Goal: Task Accomplishment & Management: Complete application form

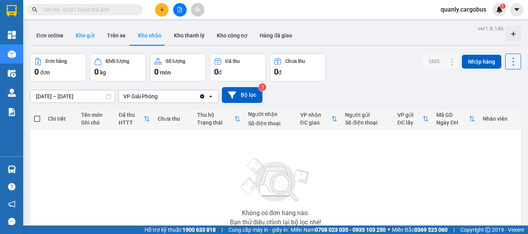
click at [78, 35] on button "Kho gửi" at bounding box center [85, 35] width 31 height 19
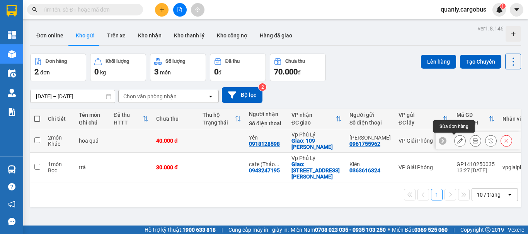
click at [457, 142] on icon at bounding box center [459, 140] width 5 height 5
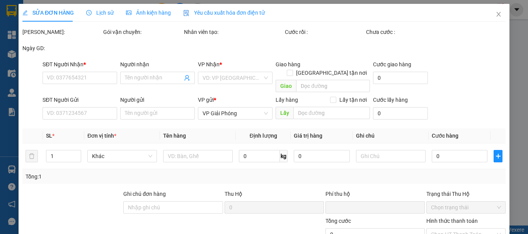
type input "0918128598"
type input "Yến"
checkbox input "true"
type input "109 [PERSON_NAME] định PL"
type input "0961755962"
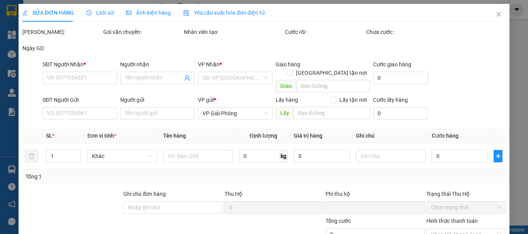
type input "[PERSON_NAME]"
type input "0"
type input "40.000"
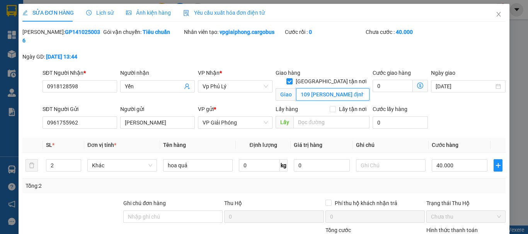
click at [346, 88] on input "109 [PERSON_NAME] định PL" at bounding box center [332, 94] width 73 height 12
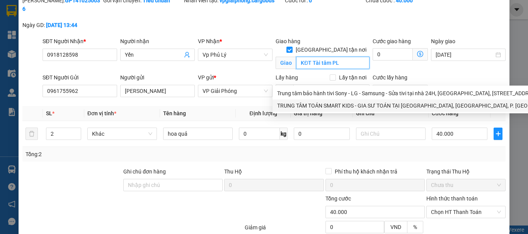
scroll to position [75, 0]
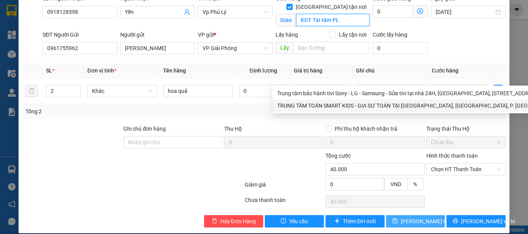
type input "KĐT Tài tâm PL"
click at [420, 217] on span "[PERSON_NAME] thay đổi" at bounding box center [431, 221] width 62 height 8
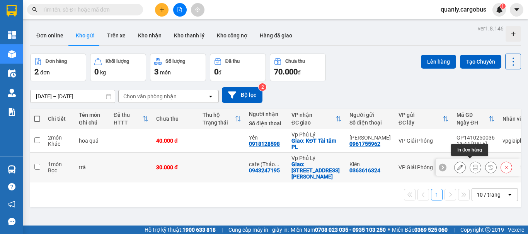
click at [472, 165] on icon at bounding box center [474, 167] width 5 height 5
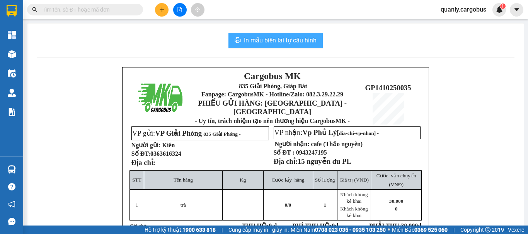
click at [297, 42] on span "In mẫu biên lai tự cấu hình" at bounding box center [280, 41] width 73 height 10
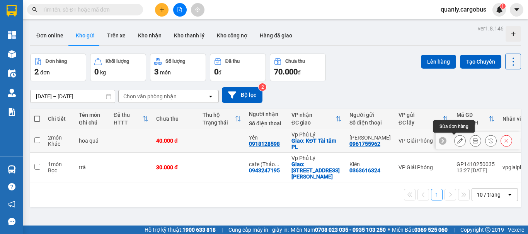
click at [457, 142] on icon at bounding box center [459, 140] width 5 height 5
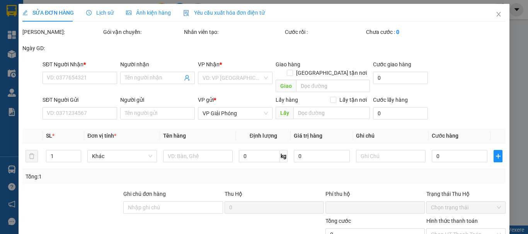
type input "0918128598"
type input "Yến"
checkbox input "true"
type input "KĐT Tài tâm PL"
type input "0961755962"
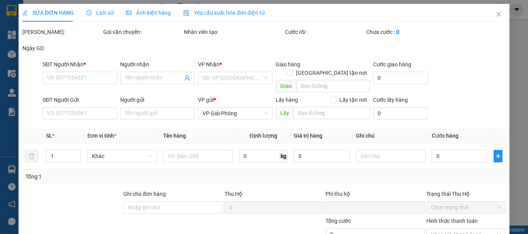
type input "[PERSON_NAME]"
type input "0"
type input "40.000"
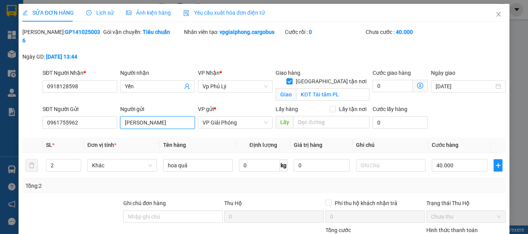
click at [158, 117] on input "[PERSON_NAME]" at bounding box center [157, 123] width 75 height 12
type input "n"
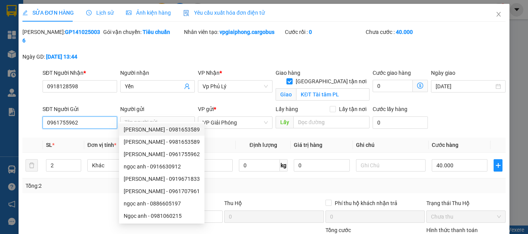
click at [79, 117] on input "0961755962" at bounding box center [79, 123] width 75 height 12
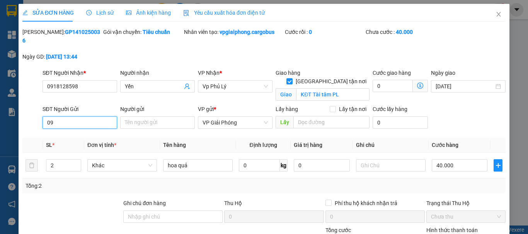
type input "0"
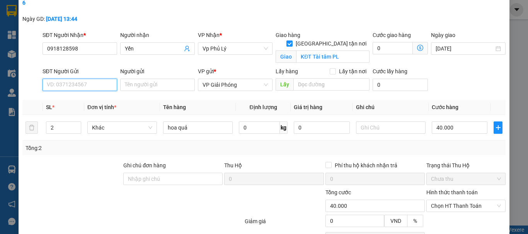
scroll to position [75, 0]
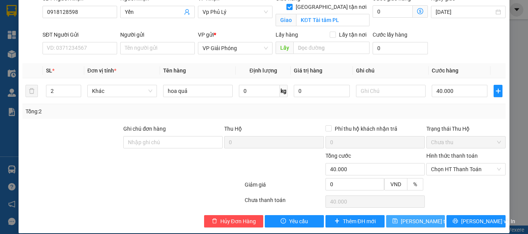
click at [421, 217] on span "[PERSON_NAME] thay đổi" at bounding box center [431, 221] width 62 height 8
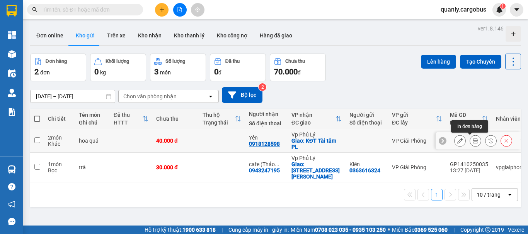
click at [472, 139] on icon at bounding box center [474, 140] width 5 height 5
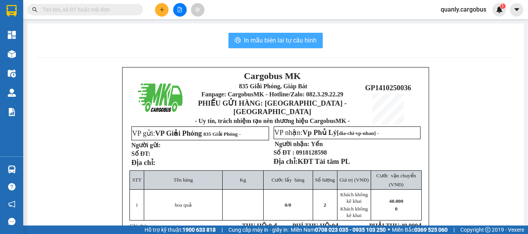
click at [274, 43] on span "In mẫu biên lai tự cấu hình" at bounding box center [280, 41] width 73 height 10
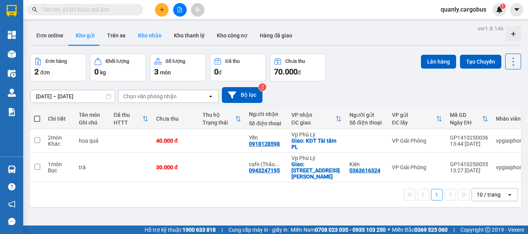
click at [150, 34] on button "Kho nhận" at bounding box center [150, 35] width 36 height 19
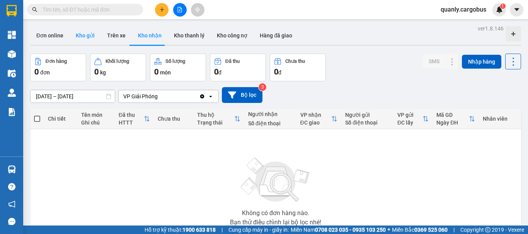
click at [79, 36] on button "Kho gửi" at bounding box center [85, 35] width 31 height 19
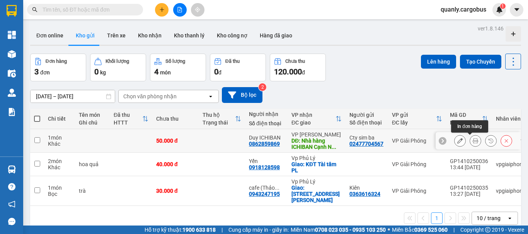
click at [472, 141] on icon at bounding box center [474, 140] width 5 height 5
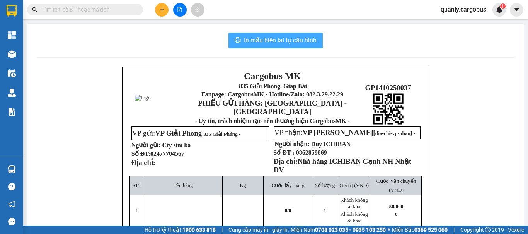
click at [290, 38] on span "In mẫu biên lai tự cấu hình" at bounding box center [280, 41] width 73 height 10
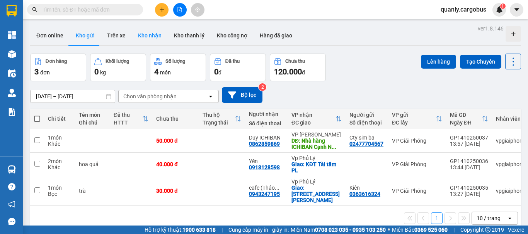
click at [146, 37] on button "Kho nhận" at bounding box center [150, 35] width 36 height 19
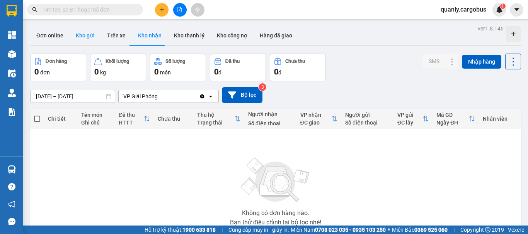
click at [83, 38] on button "Kho gửi" at bounding box center [85, 35] width 31 height 19
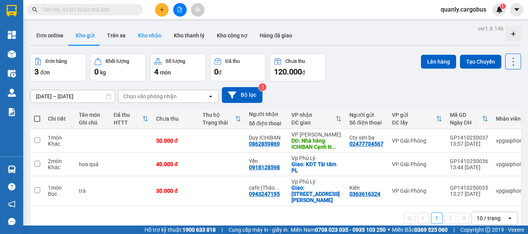
click at [153, 39] on button "Kho nhận" at bounding box center [150, 35] width 36 height 19
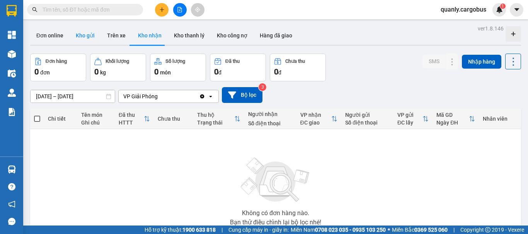
click at [88, 37] on button "Kho gửi" at bounding box center [85, 35] width 31 height 19
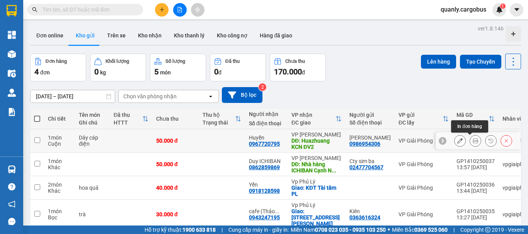
click at [472, 143] on icon at bounding box center [474, 140] width 5 height 5
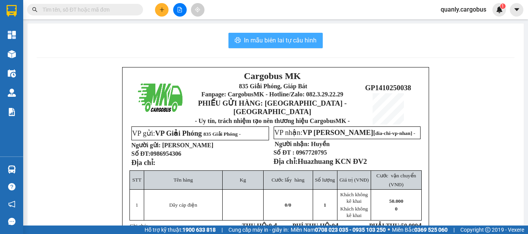
click at [301, 40] on span "In mẫu biên lai tự cấu hình" at bounding box center [280, 41] width 73 height 10
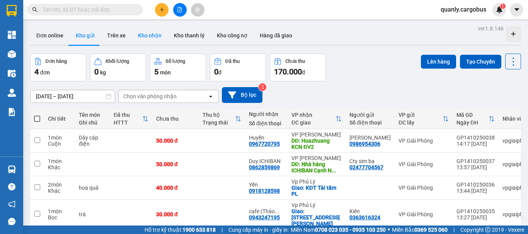
click at [152, 33] on button "Kho nhận" at bounding box center [150, 35] width 36 height 19
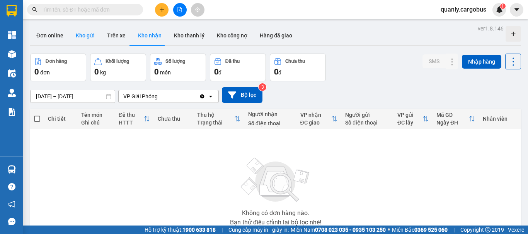
click at [79, 38] on button "Kho gửi" at bounding box center [85, 35] width 31 height 19
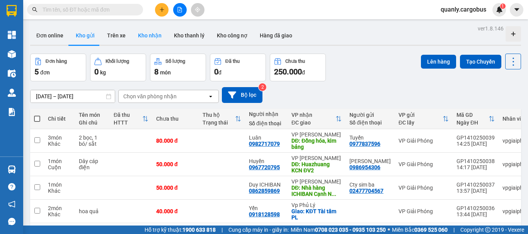
click at [149, 33] on button "Kho nhận" at bounding box center [150, 35] width 36 height 19
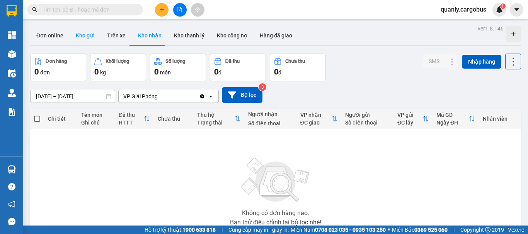
click at [81, 37] on button "Kho gửi" at bounding box center [85, 35] width 31 height 19
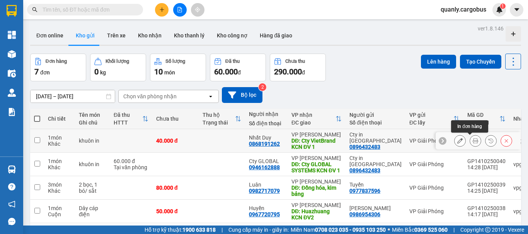
click at [472, 141] on icon at bounding box center [474, 140] width 5 height 5
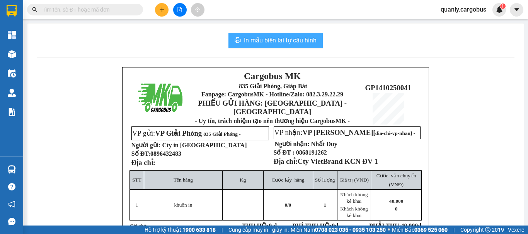
click at [294, 39] on span "In mẫu biên lai tự cấu hình" at bounding box center [280, 41] width 73 height 10
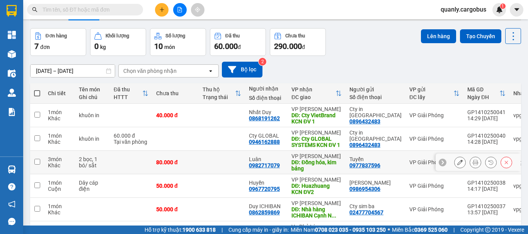
scroll to position [39, 0]
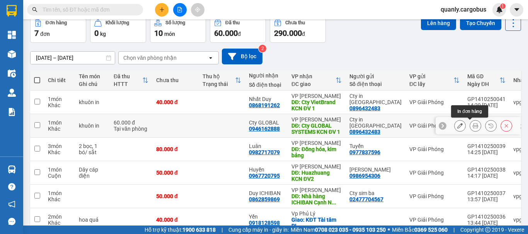
click at [472, 126] on icon at bounding box center [474, 125] width 5 height 5
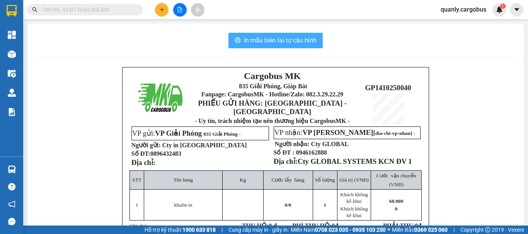
click at [278, 40] on span "In mẫu biên lai tự cấu hình" at bounding box center [280, 41] width 73 height 10
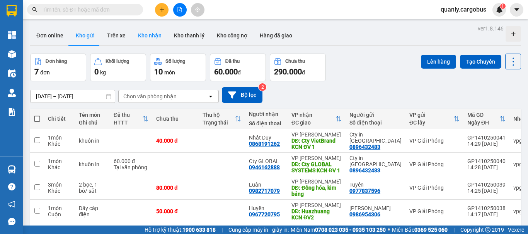
click at [149, 32] on button "Kho nhận" at bounding box center [150, 35] width 36 height 19
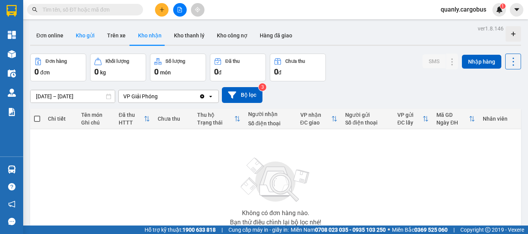
click at [81, 38] on button "Kho gửi" at bounding box center [85, 35] width 31 height 19
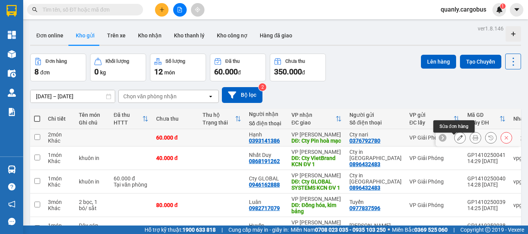
click at [457, 140] on icon at bounding box center [459, 137] width 5 height 5
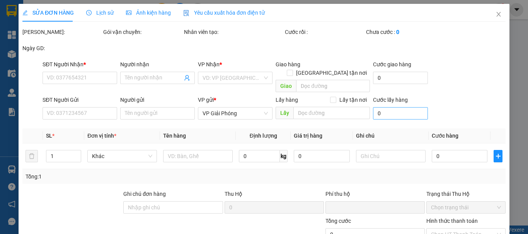
type input "0393141386"
type input "Hạnh"
type input "Cty Pin hoà mạc"
type input "0376792780"
type input "Cty nari"
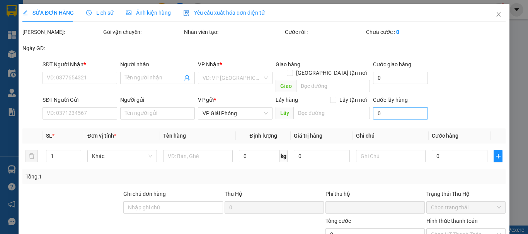
type input "0"
type input "60.000"
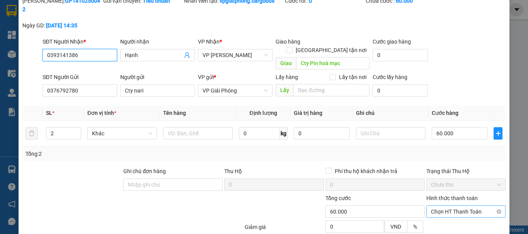
scroll to position [39, 0]
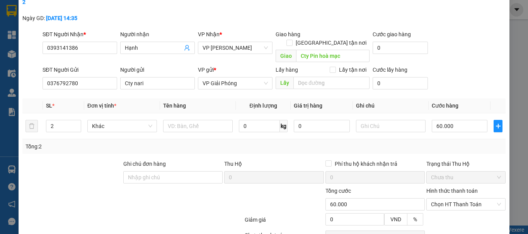
click at [458, 188] on label "Hình thức thanh toán" at bounding box center [451, 191] width 51 height 6
click at [458, 199] on input "Hình thức thanh toán" at bounding box center [463, 205] width 64 height 12
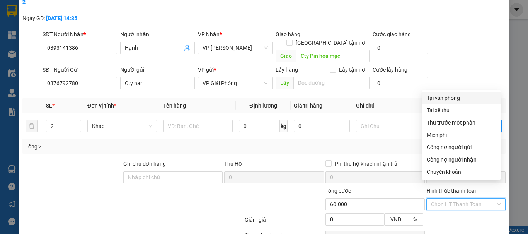
click at [455, 98] on div "Tại văn phòng" at bounding box center [460, 98] width 69 height 8
type input "0"
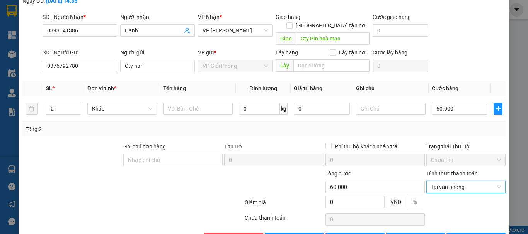
scroll to position [65, 0]
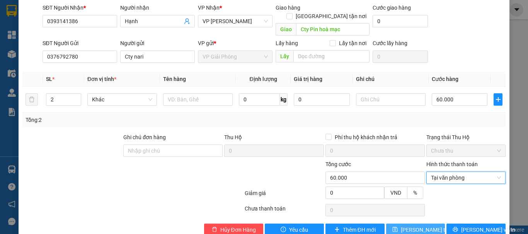
click at [417, 226] on span "[PERSON_NAME] thay đổi" at bounding box center [431, 230] width 62 height 8
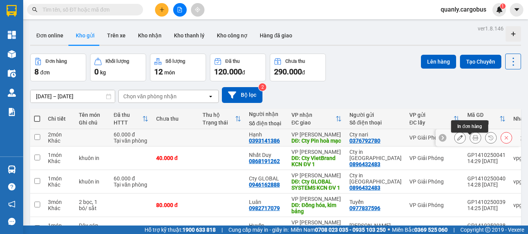
click at [472, 141] on icon at bounding box center [474, 137] width 5 height 5
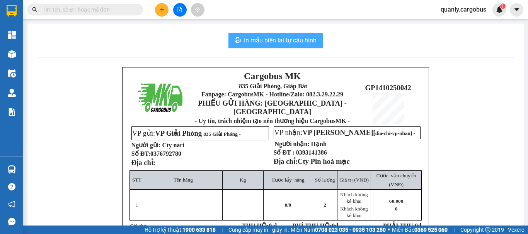
click at [271, 37] on span "In mẫu biên lai tự cấu hình" at bounding box center [280, 41] width 73 height 10
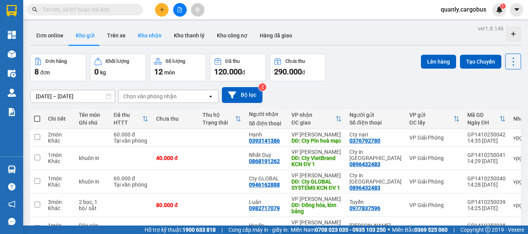
click at [144, 34] on button "Kho nhận" at bounding box center [150, 35] width 36 height 19
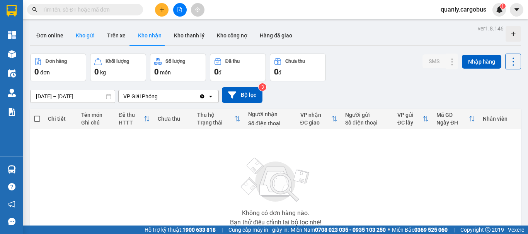
click at [83, 36] on button "Kho gửi" at bounding box center [85, 35] width 31 height 19
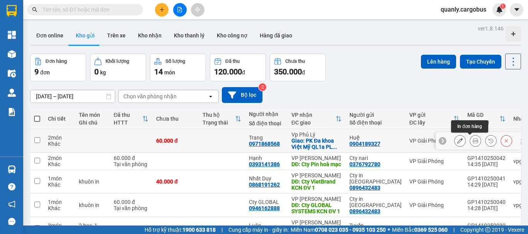
click at [472, 142] on icon at bounding box center [474, 140] width 5 height 5
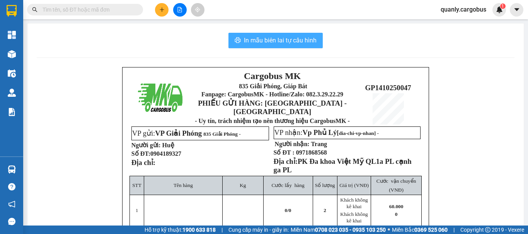
drag, startPoint x: 283, startPoint y: 36, endPoint x: 390, endPoint y: 78, distance: 115.2
click at [283, 37] on span "In mẫu biên lai tự cấu hình" at bounding box center [280, 41] width 73 height 10
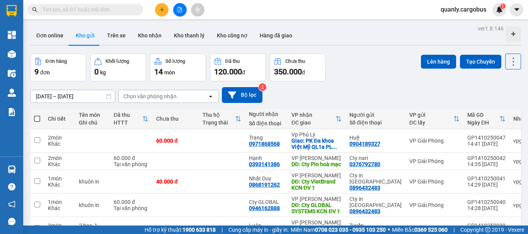
scroll to position [101, 0]
click at [151, 34] on button "Kho nhận" at bounding box center [150, 35] width 36 height 19
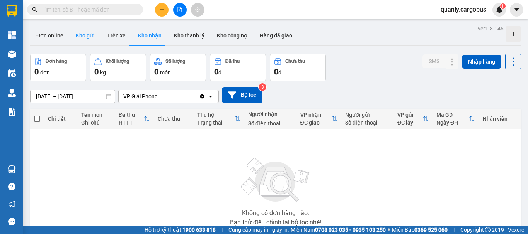
click at [82, 35] on button "Kho gửi" at bounding box center [85, 35] width 31 height 19
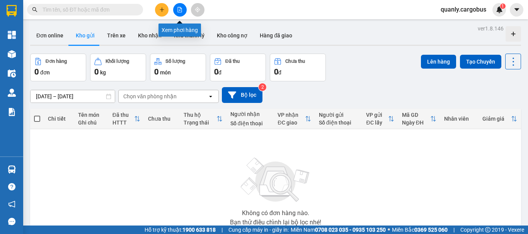
click at [178, 13] on button at bounding box center [180, 10] width 14 height 14
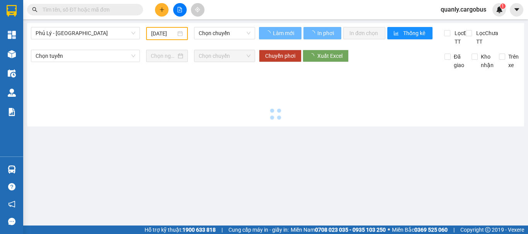
type input "[DATE]"
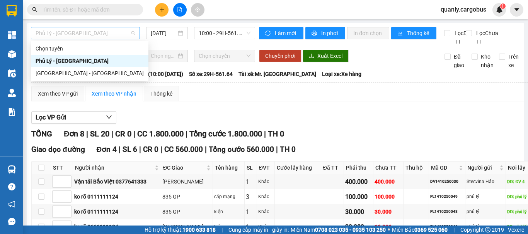
click at [95, 31] on span "Phủ Lý - [GEOGRAPHIC_DATA]" at bounding box center [86, 33] width 100 height 12
click at [63, 73] on div "[GEOGRAPHIC_DATA] - [GEOGRAPHIC_DATA]" at bounding box center [90, 73] width 108 height 8
type input "[DATE]"
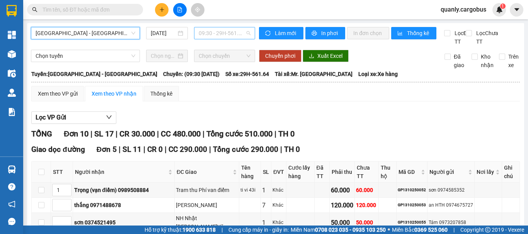
click at [209, 34] on span "09:30 - 29H-561.64" at bounding box center [224, 33] width 52 height 12
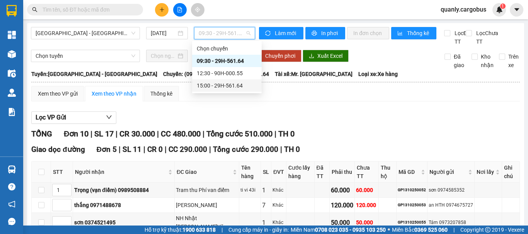
click at [218, 85] on div "15:00 - 29H-561.64" at bounding box center [227, 85] width 60 height 8
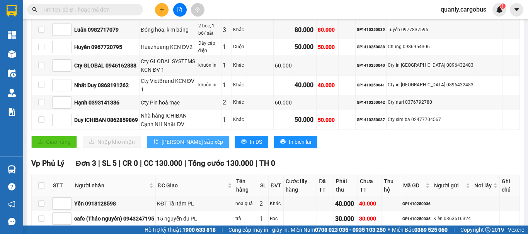
scroll to position [149, 0]
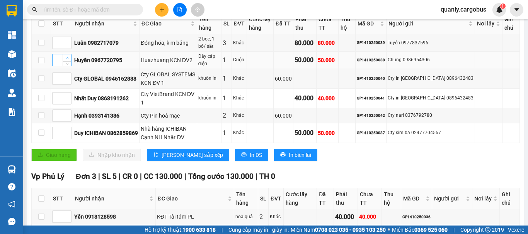
type input "1"
click at [69, 61] on span "up" at bounding box center [67, 58] width 5 height 5
click at [68, 136] on span "Decrease Value" at bounding box center [67, 135] width 8 height 7
type input "2"
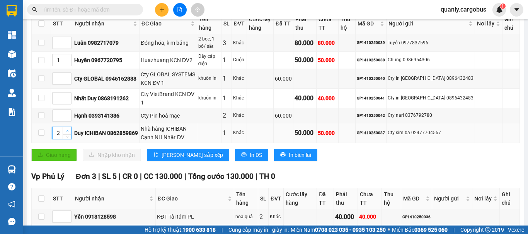
click at [68, 132] on icon "up" at bounding box center [67, 131] width 3 height 3
click at [68, 78] on icon "up" at bounding box center [67, 76] width 3 height 3
type input "3"
click at [68, 78] on icon "up" at bounding box center [67, 76] width 3 height 3
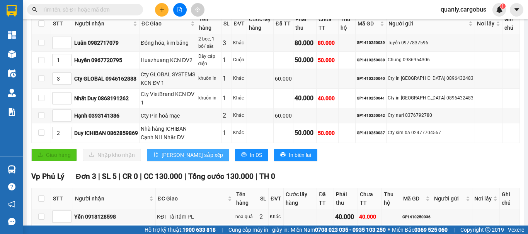
click at [175, 156] on span "[PERSON_NAME] sắp xếp" at bounding box center [191, 155] width 61 height 8
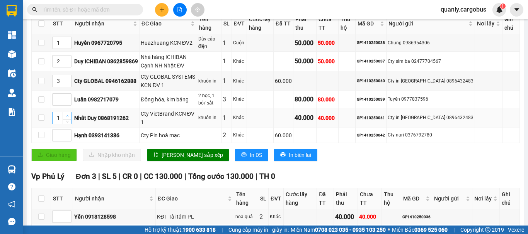
click at [68, 119] on span "up" at bounding box center [67, 116] width 5 height 5
type input "3"
click at [68, 119] on span "up" at bounding box center [67, 116] width 5 height 5
click at [165, 158] on span "[PERSON_NAME] sắp xếp" at bounding box center [191, 155] width 61 height 8
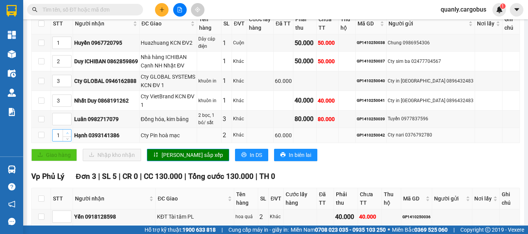
click at [66, 135] on span "up" at bounding box center [67, 133] width 5 height 5
type input "4"
click at [66, 135] on span "up" at bounding box center [67, 133] width 5 height 5
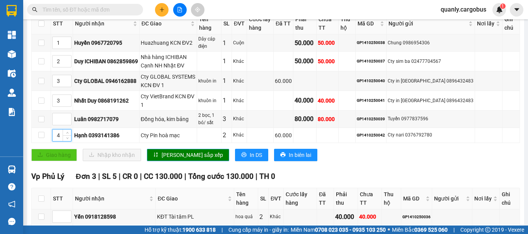
click at [173, 159] on span "[PERSON_NAME] sắp xếp" at bounding box center [191, 155] width 61 height 8
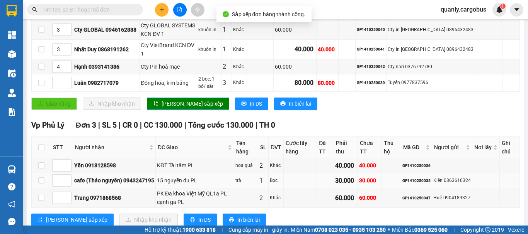
scroll to position [226, 0]
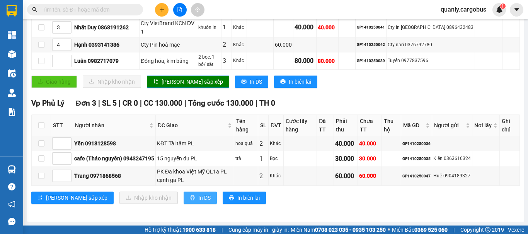
click at [198, 197] on span "In DS" at bounding box center [204, 198] width 12 height 8
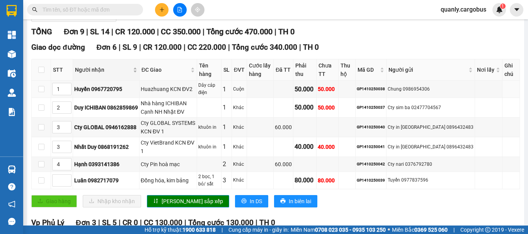
scroll to position [149, 0]
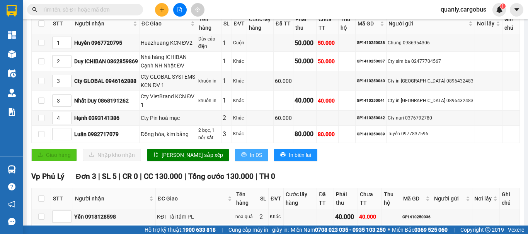
click at [249, 158] on span "In DS" at bounding box center [255, 155] width 12 height 8
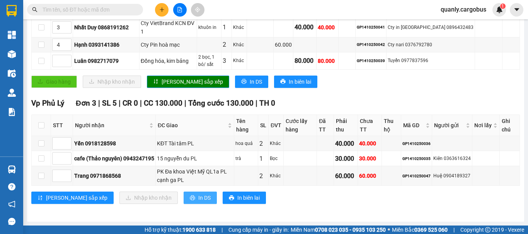
click at [198, 200] on span "In DS" at bounding box center [204, 198] width 12 height 8
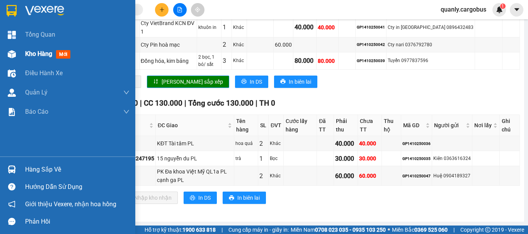
click at [13, 54] on img at bounding box center [12, 54] width 8 height 8
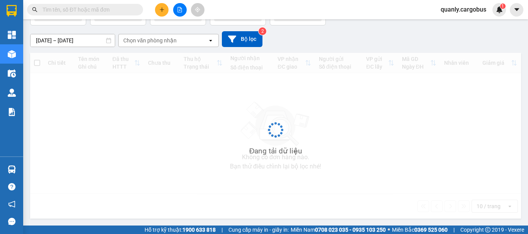
scroll to position [36, 0]
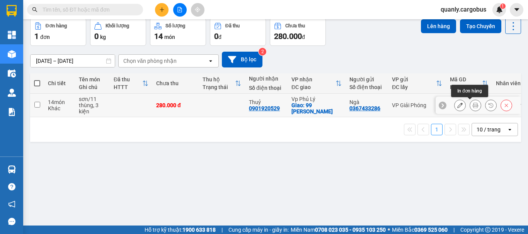
click at [472, 103] on icon at bounding box center [474, 105] width 5 height 5
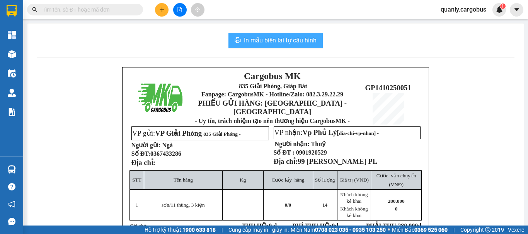
click at [285, 41] on span "In mẫu biên lai tự cấu hình" at bounding box center [280, 41] width 73 height 10
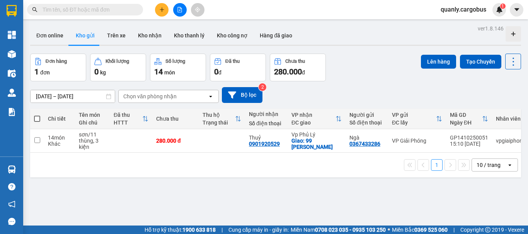
click at [37, 119] on span at bounding box center [37, 119] width 6 height 6
click at [37, 115] on input "checkbox" at bounding box center [37, 115] width 0 height 0
checkbox input "true"
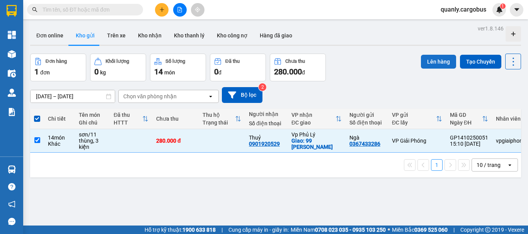
click at [434, 59] on button "Lên hàng" at bounding box center [438, 62] width 35 height 14
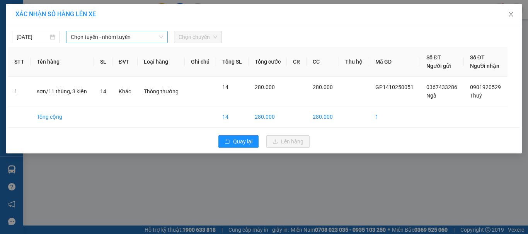
click at [95, 37] on span "Chọn tuyến - nhóm tuyến" at bounding box center [117, 37] width 92 height 12
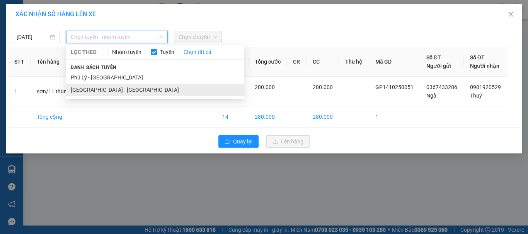
click at [83, 91] on li "[GEOGRAPHIC_DATA] - [GEOGRAPHIC_DATA]" at bounding box center [155, 90] width 178 height 12
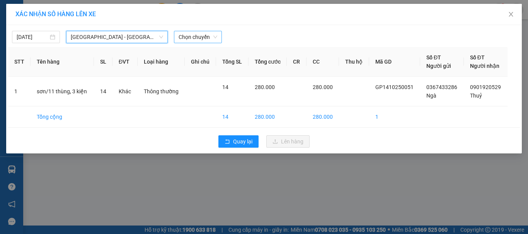
click at [198, 39] on span "Chọn chuyến" at bounding box center [197, 37] width 39 height 12
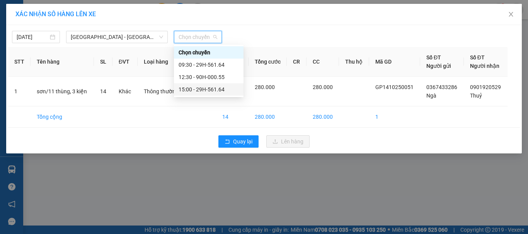
click at [199, 89] on div "15:00 - 29H-561.64" at bounding box center [208, 89] width 60 height 8
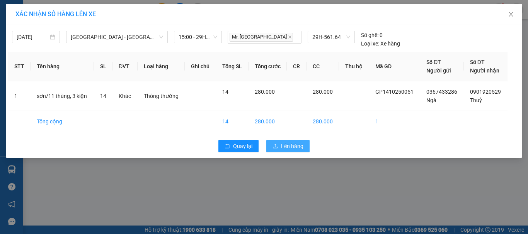
click at [288, 147] on span "Lên hàng" at bounding box center [292, 146] width 22 height 8
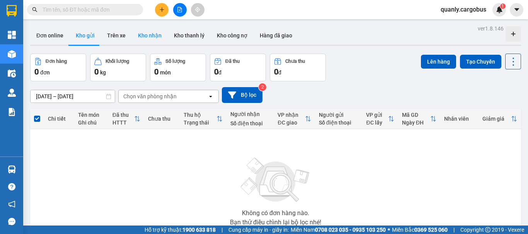
click at [153, 36] on button "Kho nhận" at bounding box center [150, 35] width 36 height 19
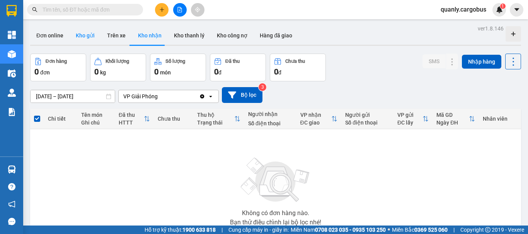
click at [86, 40] on button "Kho gửi" at bounding box center [85, 35] width 31 height 19
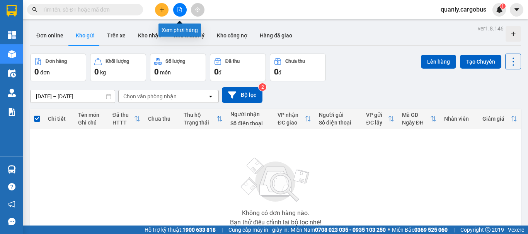
click at [180, 11] on icon "file-add" at bounding box center [179, 9] width 5 height 5
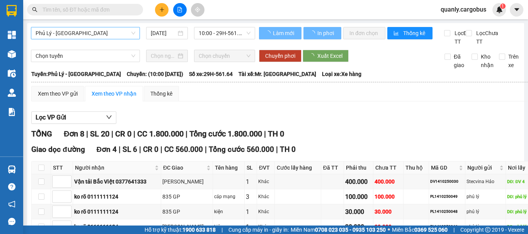
click at [116, 34] on span "Phủ Lý - [GEOGRAPHIC_DATA]" at bounding box center [86, 33] width 100 height 12
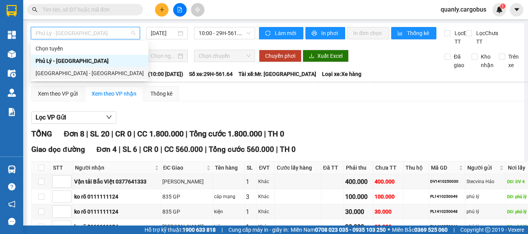
click at [62, 72] on div "[GEOGRAPHIC_DATA] - [GEOGRAPHIC_DATA]" at bounding box center [90, 73] width 108 height 8
type input "[DATE]"
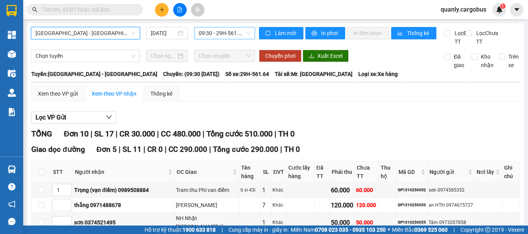
click at [219, 34] on span "09:30 - 29H-561.64" at bounding box center [224, 33] width 52 height 12
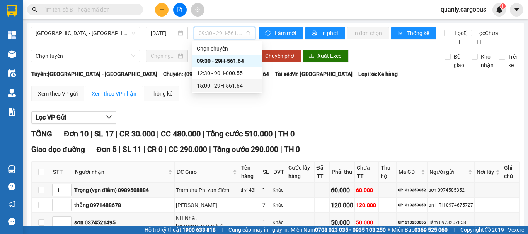
click at [227, 86] on div "15:00 - 29H-561.64" at bounding box center [227, 85] width 60 height 8
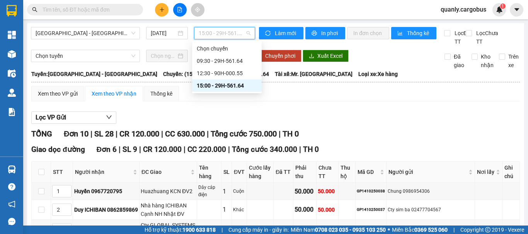
click at [234, 35] on span "15:00 - 29H-561.64" at bounding box center [224, 33] width 52 height 12
click at [214, 73] on div "12:30 - 90H-000.55" at bounding box center [227, 73] width 60 height 8
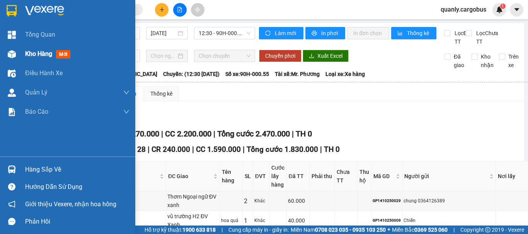
click at [10, 54] on img at bounding box center [12, 54] width 8 height 8
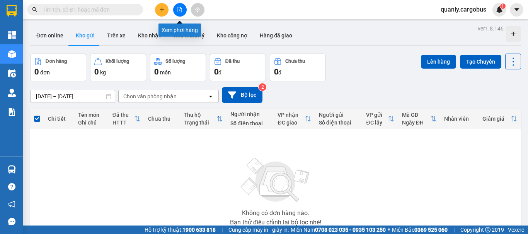
click at [180, 11] on icon "file-add" at bounding box center [179, 9] width 5 height 5
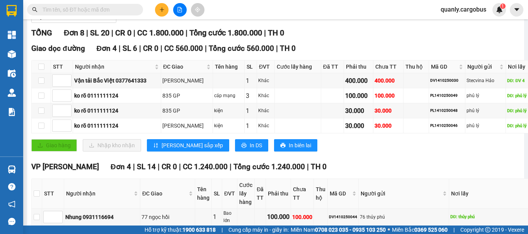
scroll to position [116, 0]
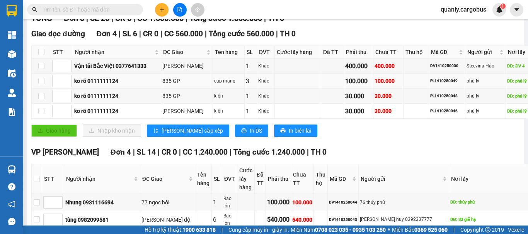
click at [430, 84] on div "PL1410250049" at bounding box center [447, 81] width 34 height 6
copy div "PL1410250049"
click at [100, 8] on input "text" at bounding box center [87, 9] width 91 height 8
paste input "PL1410250049"
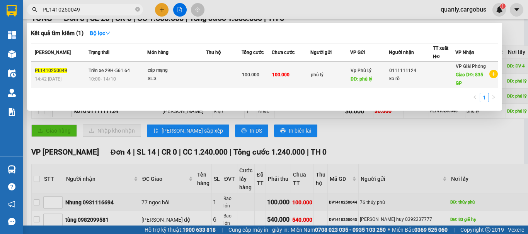
type input "PL1410250049"
click at [208, 76] on td at bounding box center [224, 75] width 36 height 27
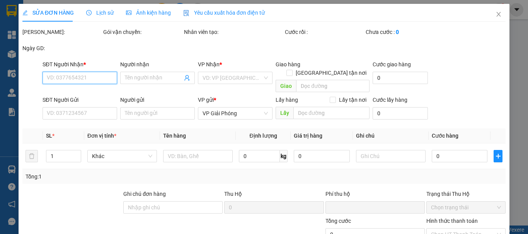
type input "0111111124"
type input "ko rõ"
type input "835 GP"
type input "phủ lý"
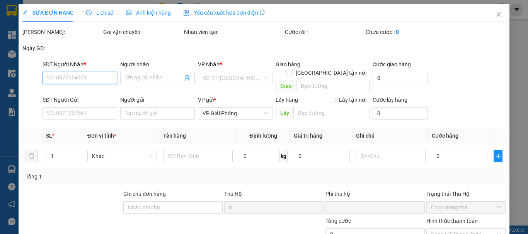
type input "0"
type input "100.000"
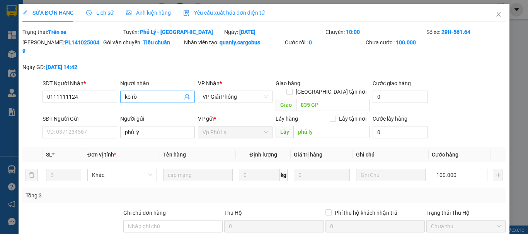
click at [156, 93] on input "ko rõ" at bounding box center [154, 97] width 58 height 8
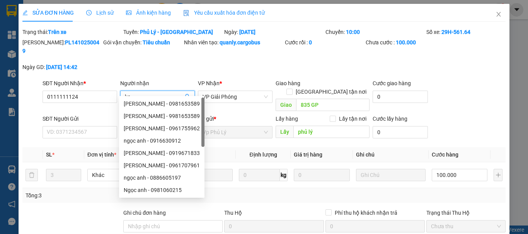
type input "k"
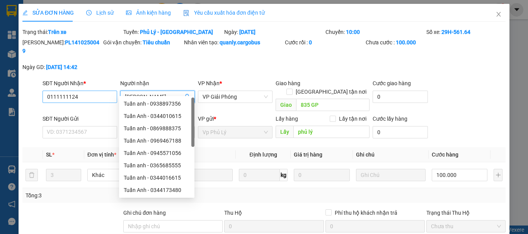
type input "[PERSON_NAME]"
click at [91, 91] on input "0111111124" at bounding box center [79, 97] width 75 height 12
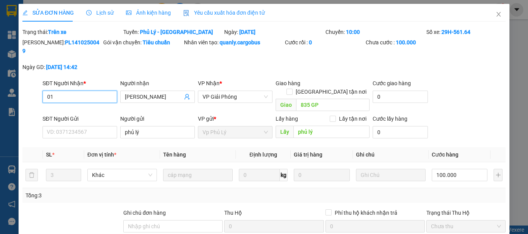
type input "0"
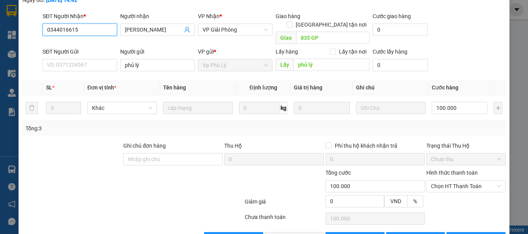
scroll to position [76, 0]
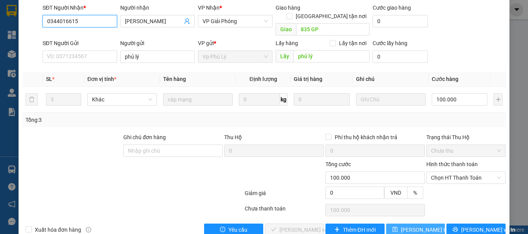
type input "0344016615"
click at [417, 226] on span "[PERSON_NAME] thay đổi" at bounding box center [431, 230] width 62 height 8
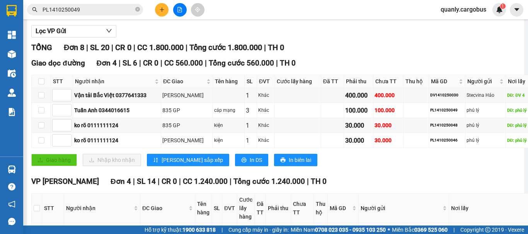
scroll to position [37, 0]
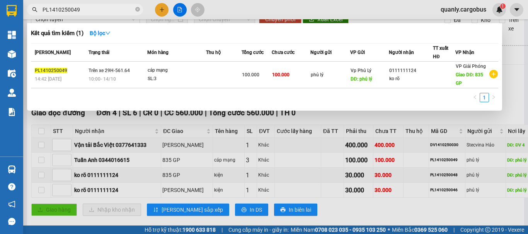
click at [92, 11] on input "PL1410250049" at bounding box center [87, 9] width 91 height 8
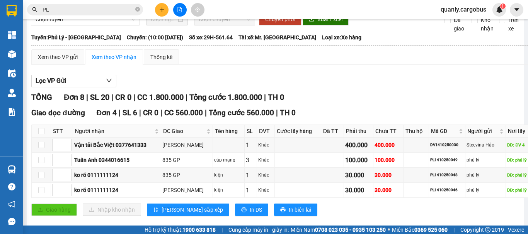
type input "P"
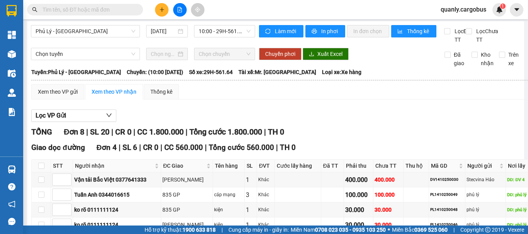
scroll to position [0, 0]
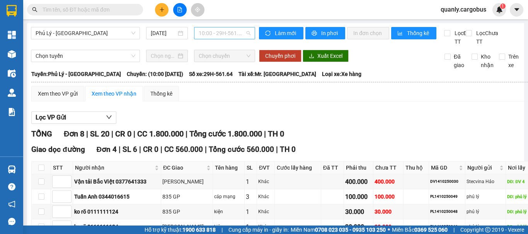
click at [227, 29] on span "10:00 - 29H-561.64" at bounding box center [224, 33] width 52 height 12
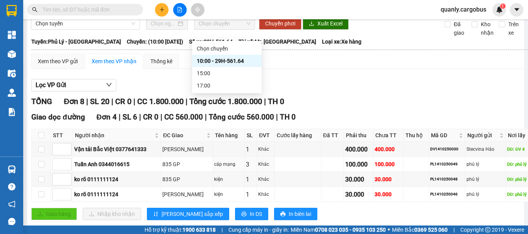
scroll to position [77, 0]
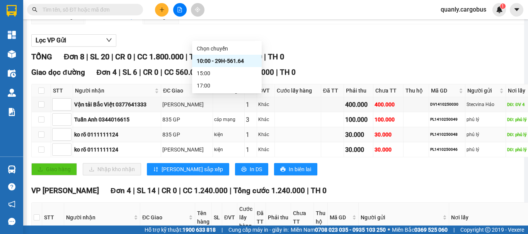
click at [430, 138] on div "PL1410250048" at bounding box center [447, 135] width 34 height 6
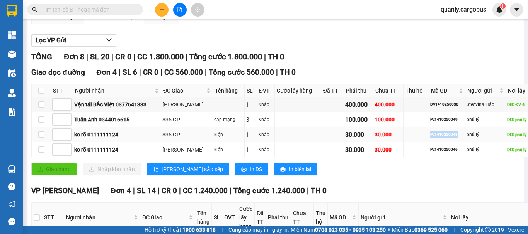
click at [430, 138] on div "PL1410250048" at bounding box center [447, 135] width 34 height 6
copy div "PL1410250048"
click at [73, 10] on input "text" at bounding box center [87, 9] width 91 height 8
paste input "PL1410250048"
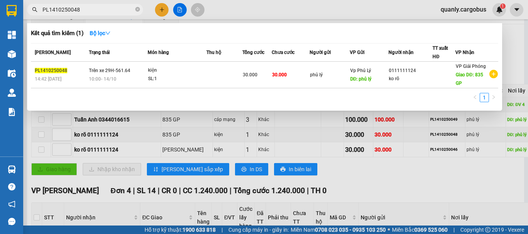
type input "PL1410250048"
click at [209, 75] on td at bounding box center [224, 75] width 36 height 27
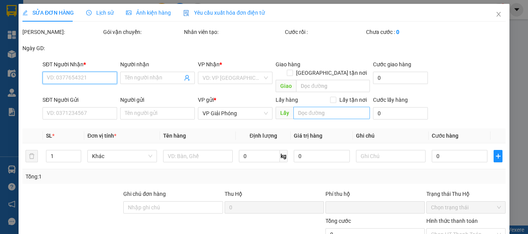
type input "0111111124"
type input "ko rõ"
type input "835 GP"
type input "phủ lý"
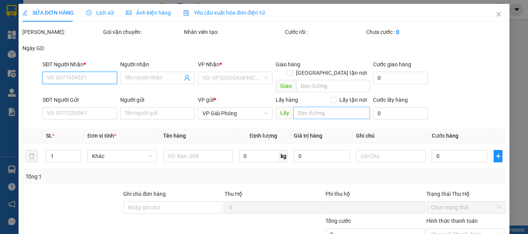
type input "0"
type input "30.000"
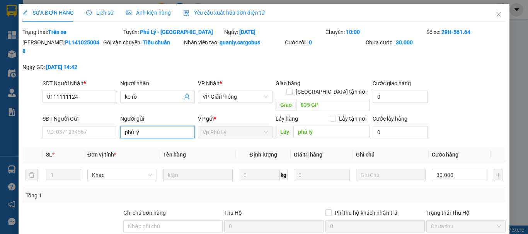
click at [150, 126] on input "phủ lý" at bounding box center [157, 132] width 75 height 12
click at [127, 126] on input "pMT [PERSON_NAME]" at bounding box center [157, 132] width 75 height 12
type input "MT Hùng Anh"
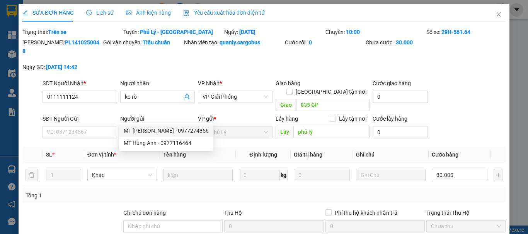
click at [185, 132] on div "MT [PERSON_NAME] - 0977274856" at bounding box center [166, 131] width 85 height 8
type input "0977274856"
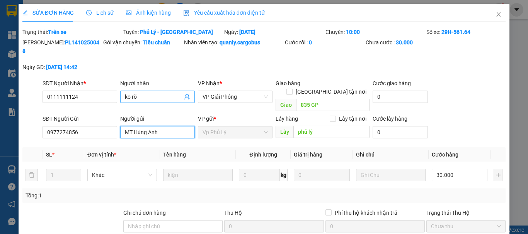
type input "MT Hùng Anh"
click at [166, 93] on input "ko rõ" at bounding box center [154, 97] width 58 height 8
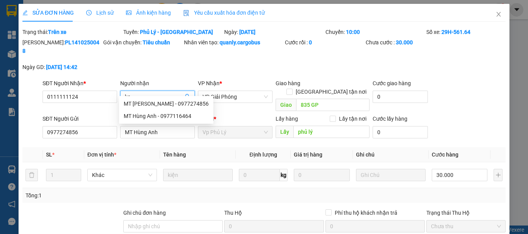
type input "k"
type input "[PERSON_NAME]"
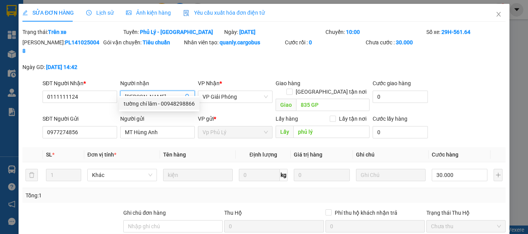
click at [190, 105] on div "tường chí lâm - 00948298866" at bounding box center [159, 104] width 71 height 8
type input "00948298866"
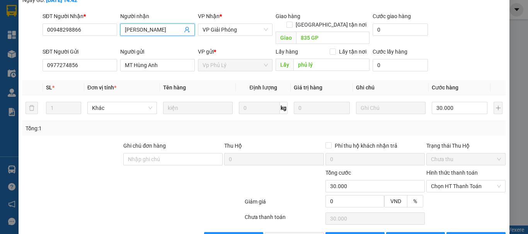
scroll to position [76, 0]
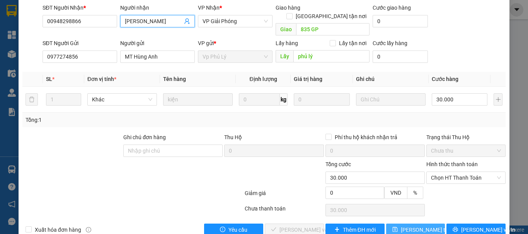
type input "[PERSON_NAME]"
click at [419, 226] on span "[PERSON_NAME] thay đổi" at bounding box center [431, 230] width 62 height 8
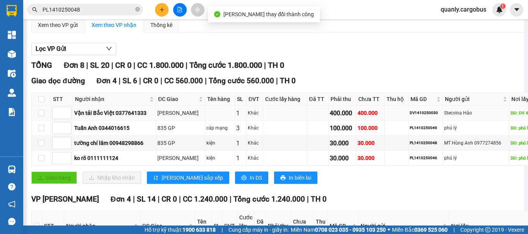
scroll to position [77, 0]
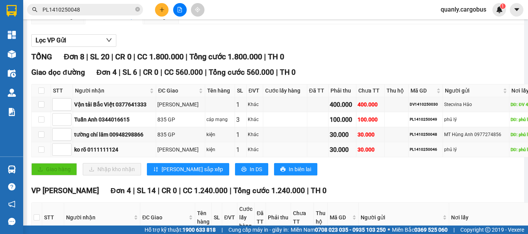
click at [409, 153] on div "PL1410250046" at bounding box center [425, 150] width 32 height 6
copy div "PL1410250046"
click at [93, 9] on input "PL1410250048" at bounding box center [87, 9] width 91 height 8
type input "P"
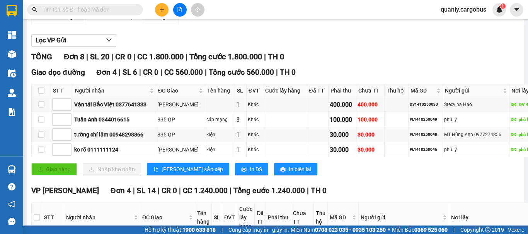
paste input "PL1410250046"
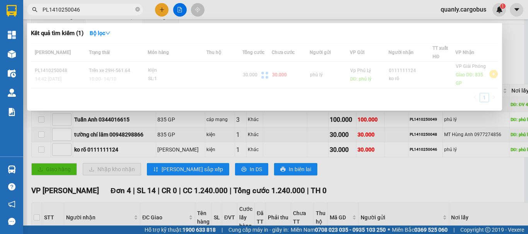
type input "PL1410250046"
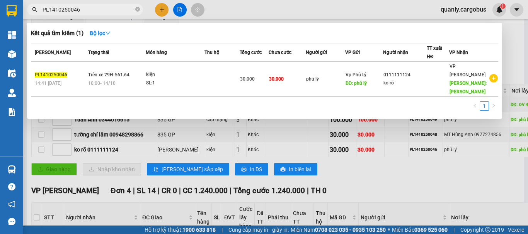
click at [209, 76] on td at bounding box center [221, 79] width 35 height 35
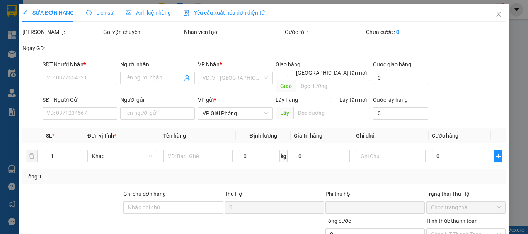
type input "0111111124"
type input "ko rõ"
type input "[PERSON_NAME]"
type input "phủ lý"
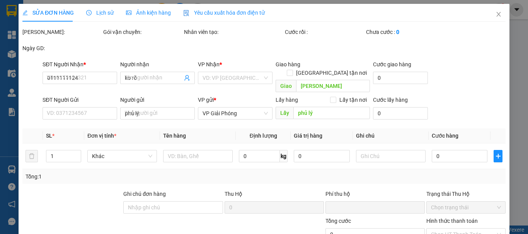
type input "0"
type input "30.000"
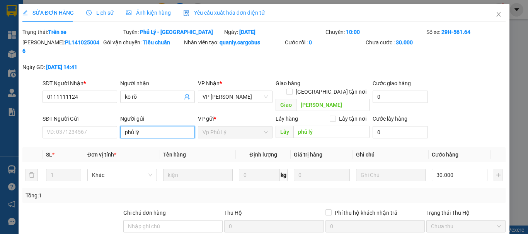
click at [172, 126] on input "phủ lý" at bounding box center [157, 132] width 75 height 12
type input "p"
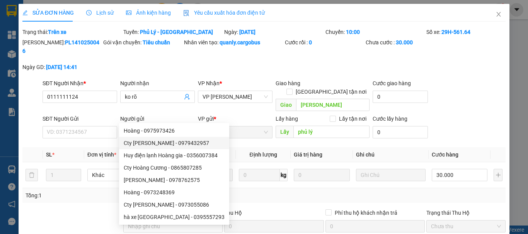
scroll to position [25, 0]
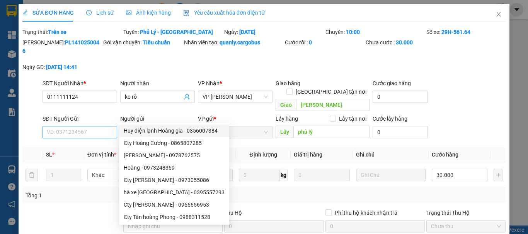
type input "Hoàng"
click at [101, 126] on input "SĐT Người Gửi" at bounding box center [79, 132] width 75 height 12
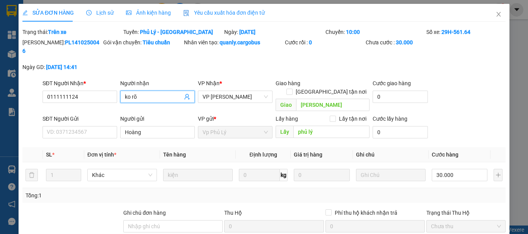
click at [144, 93] on input "ko rõ" at bounding box center [154, 97] width 58 height 8
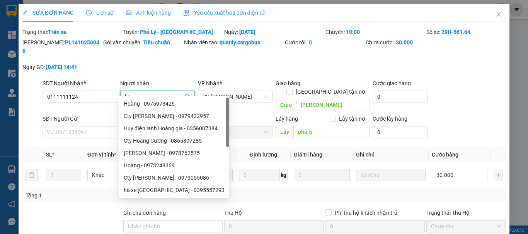
type input "k"
type input "D"
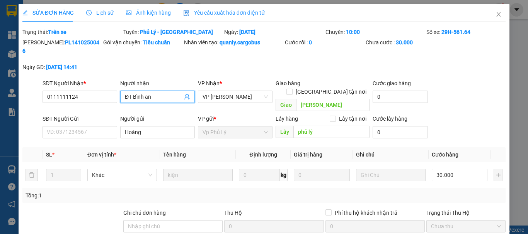
type input "ĐT Bình anh"
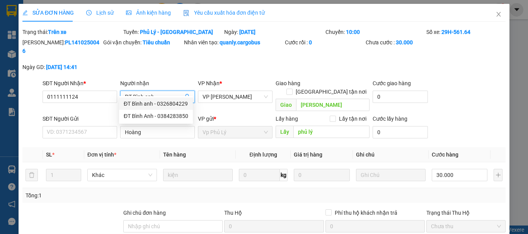
click at [184, 103] on div "ĐT Bình anh - 0326804229" at bounding box center [156, 104] width 64 height 8
type input "0326804229"
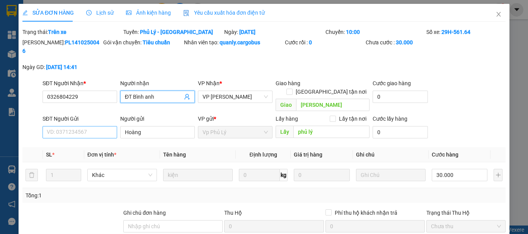
type input "ĐT Bình anh"
click at [97, 126] on input "SĐT Người Gửi" at bounding box center [79, 132] width 75 height 12
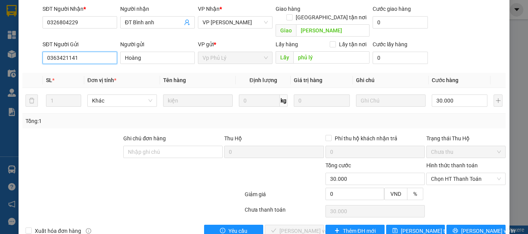
scroll to position [76, 0]
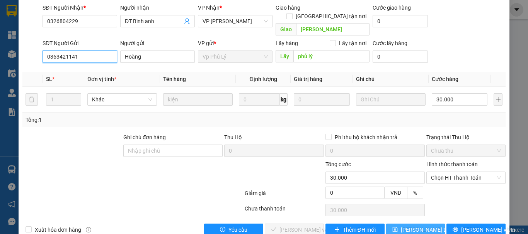
type input "0363421141"
click at [404, 226] on span "[PERSON_NAME] thay đổi" at bounding box center [431, 230] width 62 height 8
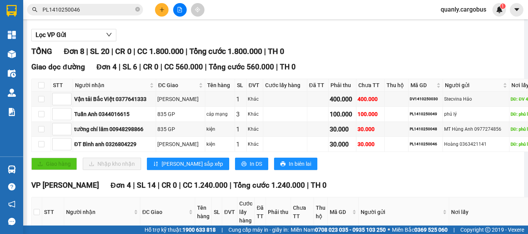
scroll to position [75, 0]
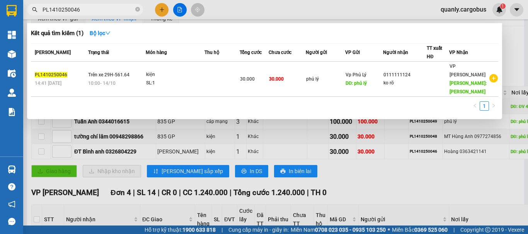
click at [94, 8] on input "PL1410250046" at bounding box center [87, 9] width 91 height 8
type input "P"
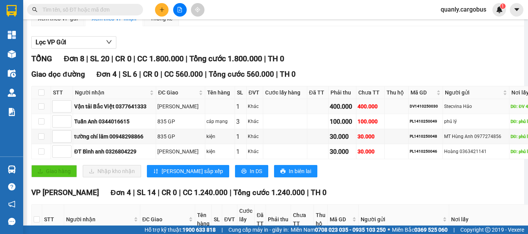
scroll to position [0, 0]
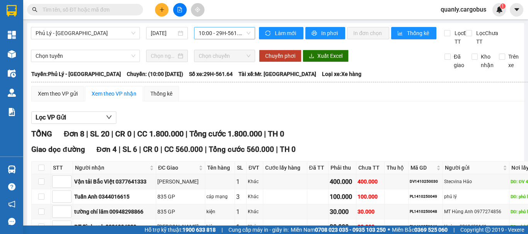
click at [207, 33] on span "10:00 - 29H-561.64" at bounding box center [224, 33] width 52 height 12
click at [101, 29] on div "[GEOGRAPHIC_DATA] - [GEOGRAPHIC_DATA] [DATE] 10:00 - 29H-561.64 Làm mới In phơi…" at bounding box center [275, 220] width 497 height 394
click at [92, 33] on span "Phủ Lý - [GEOGRAPHIC_DATA]" at bounding box center [86, 33] width 100 height 12
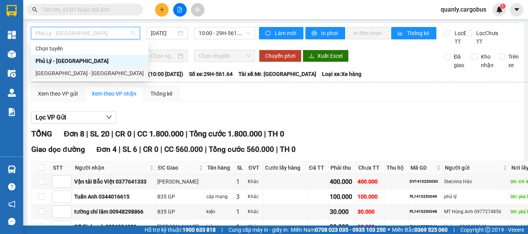
click at [69, 74] on div "[GEOGRAPHIC_DATA] - [GEOGRAPHIC_DATA]" at bounding box center [90, 73] width 108 height 8
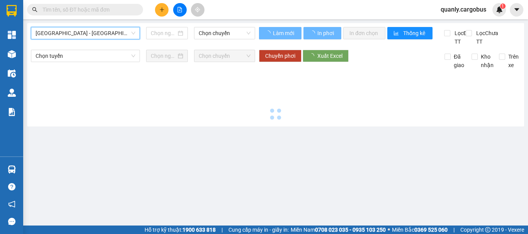
type input "[DATE]"
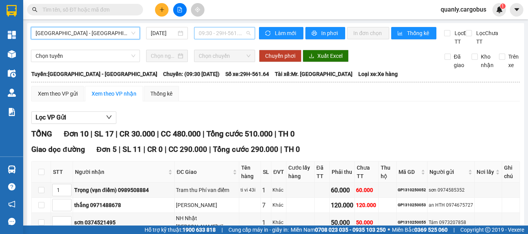
click at [217, 32] on span "09:30 - 29H-561.64" at bounding box center [224, 33] width 52 height 12
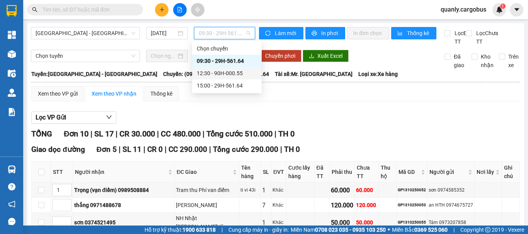
click at [212, 71] on div "12:30 - 90H-000.55" at bounding box center [227, 73] width 60 height 8
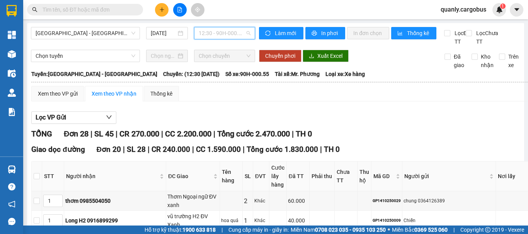
click at [221, 35] on span "12:30 - 90H-000.55" at bounding box center [224, 33] width 52 height 12
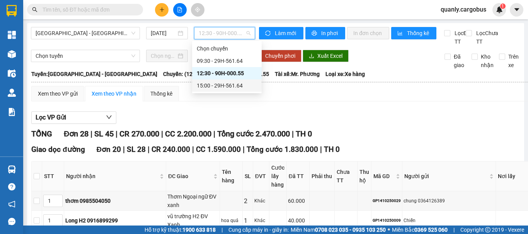
click at [223, 88] on div "15:00 - 29H-561.64" at bounding box center [227, 85] width 60 height 8
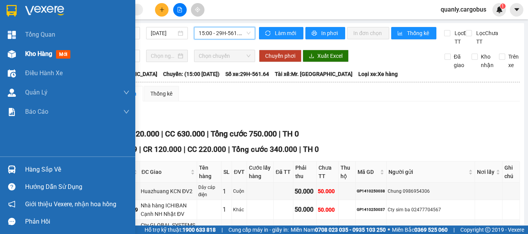
click at [10, 55] on img at bounding box center [12, 54] width 8 height 8
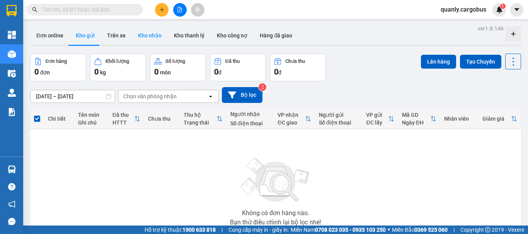
click at [152, 37] on button "Kho nhận" at bounding box center [150, 35] width 36 height 19
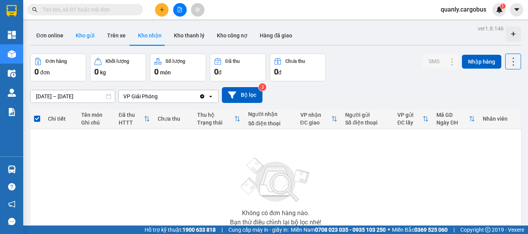
click at [80, 36] on button "Kho gửi" at bounding box center [85, 35] width 31 height 19
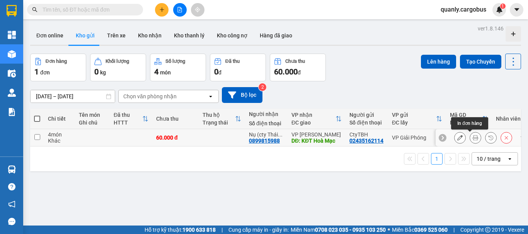
click at [472, 137] on icon at bounding box center [474, 137] width 5 height 5
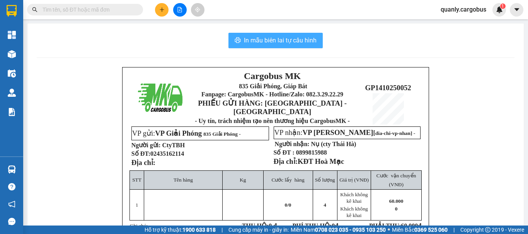
click at [286, 38] on span "In mẫu biên lai tự cấu hình" at bounding box center [280, 41] width 73 height 10
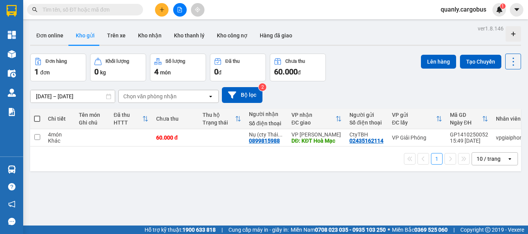
scroll to position [51, 0]
click at [153, 29] on button "Kho nhận" at bounding box center [150, 35] width 36 height 19
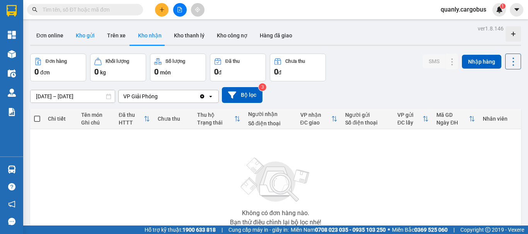
click at [82, 34] on button "Kho gửi" at bounding box center [85, 35] width 31 height 19
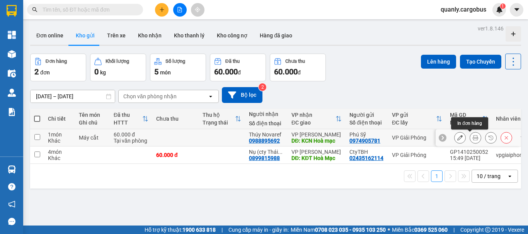
click at [472, 140] on icon at bounding box center [474, 137] width 5 height 5
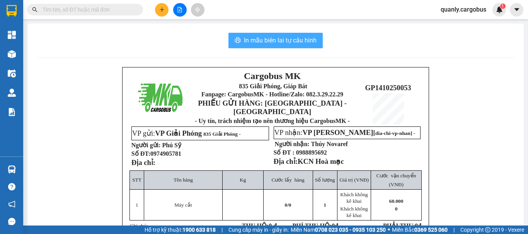
click at [260, 37] on span "In mẫu biên lai tự cấu hình" at bounding box center [280, 41] width 73 height 10
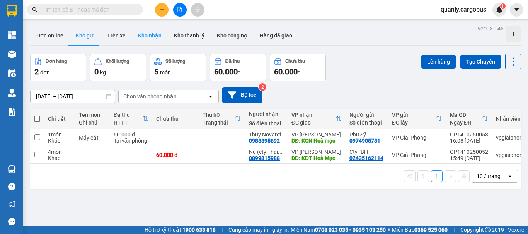
click at [156, 35] on button "Kho nhận" at bounding box center [150, 35] width 36 height 19
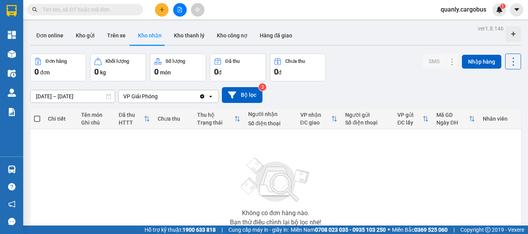
drag, startPoint x: 83, startPoint y: 38, endPoint x: 251, endPoint y: 60, distance: 169.8
click at [144, 45] on div "Đơn online Kho gửi Trên xe Kho nhận Kho thanh lý Kho công nợ Hàng đã giao" at bounding box center [275, 36] width 490 height 20
click at [83, 32] on button "Kho gửi" at bounding box center [85, 35] width 31 height 19
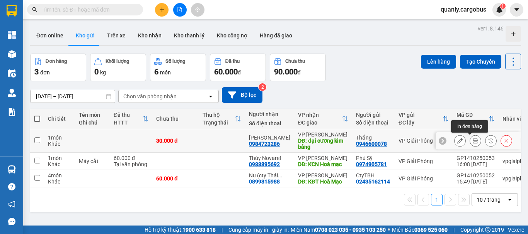
click at [472, 142] on icon at bounding box center [474, 140] width 5 height 5
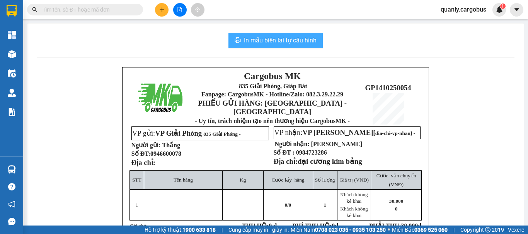
click at [293, 37] on span "In mẫu biên lai tự cấu hình" at bounding box center [280, 41] width 73 height 10
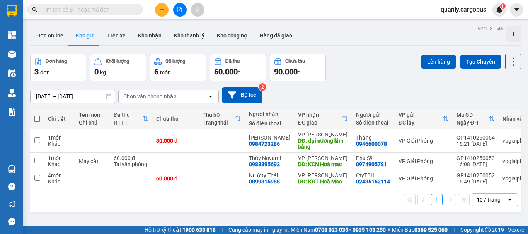
scroll to position [51, 0]
